Goal: Transaction & Acquisition: Obtain resource

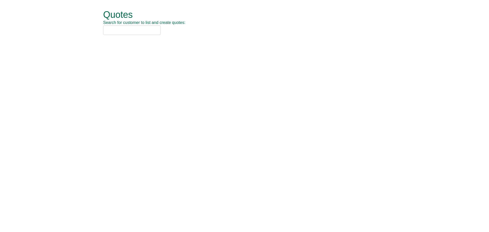
click at [135, 28] on input "text" at bounding box center [132, 29] width 58 height 9
click at [130, 30] on input "text" at bounding box center [132, 29] width 58 height 9
type input "rspca"
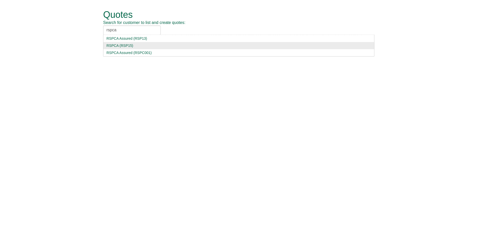
click at [124, 46] on div "RSPCA (RSP15)" at bounding box center [238, 45] width 265 height 5
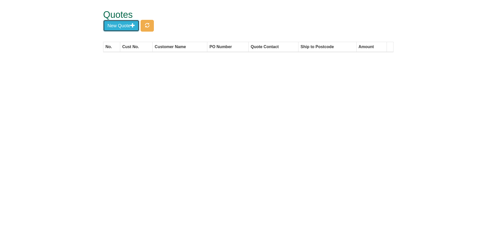
click at [138, 28] on button "New Quote" at bounding box center [121, 26] width 36 height 12
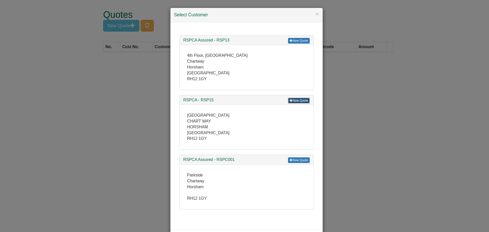
click at [294, 101] on link "New Quote" at bounding box center [298, 101] width 21 height 6
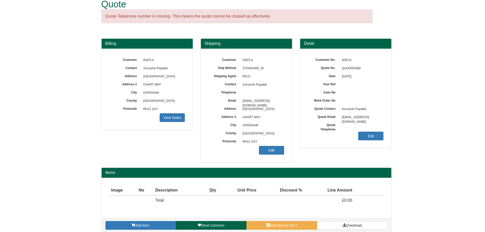
scroll to position [16, 0]
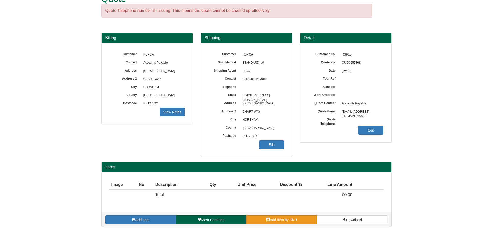
click at [276, 222] on span "Add item by SKU" at bounding box center [283, 220] width 27 height 4
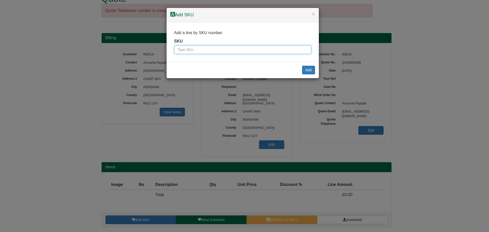
click at [220, 50] on input "text" at bounding box center [242, 49] width 137 height 9
type input "7257"
drag, startPoint x: 302, startPoint y: 69, endPoint x: 315, endPoint y: 81, distance: 18.0
click at [304, 69] on button "Add" at bounding box center [308, 70] width 13 height 9
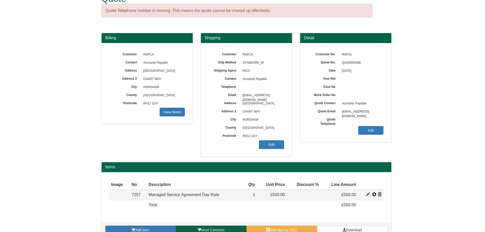
click at [369, 195] on span at bounding box center [368, 195] width 4 height 4
type input "Managed Service Agreement Day Rate"
type input "199.00"
type input "550.00"
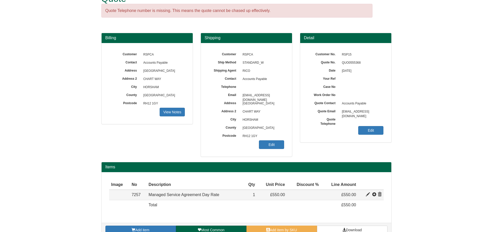
type input "1"
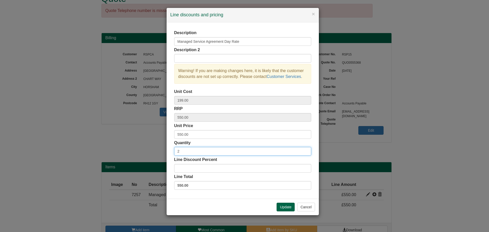
click at [306, 150] on input "2" at bounding box center [242, 151] width 137 height 9
click at [306, 150] on input "3" at bounding box center [242, 151] width 137 height 9
click at [306, 150] on input "4" at bounding box center [242, 151] width 137 height 9
click at [306, 150] on input "5" at bounding box center [242, 151] width 137 height 9
click at [306, 150] on input "6" at bounding box center [242, 151] width 137 height 9
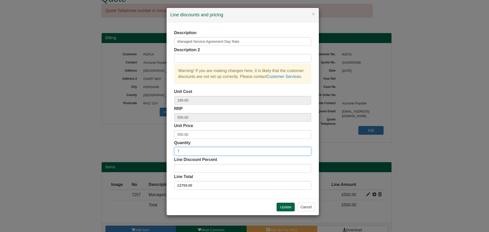
click at [306, 150] on input "7" at bounding box center [242, 151] width 137 height 9
type input "8"
click at [306, 150] on input "8" at bounding box center [242, 151] width 137 height 9
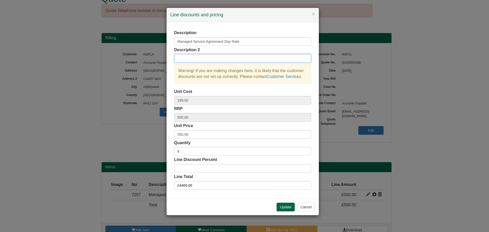
click at [203, 56] on input "text" at bounding box center [242, 58] width 137 height 9
type input "8x Managed Service Days"
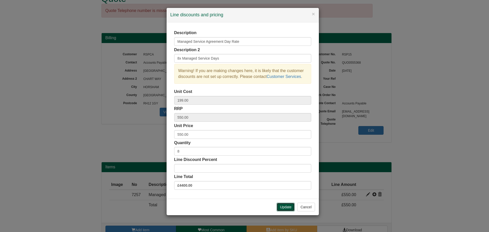
click at [279, 205] on button "Update" at bounding box center [286, 207] width 18 height 9
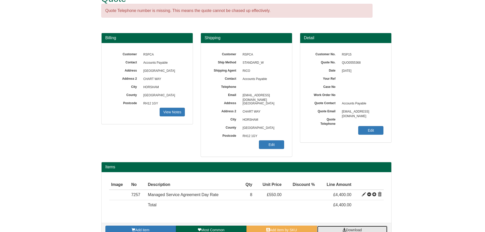
click at [350, 228] on span "Download" at bounding box center [354, 230] width 16 height 4
